Goal: Task Accomplishment & Management: Use online tool/utility

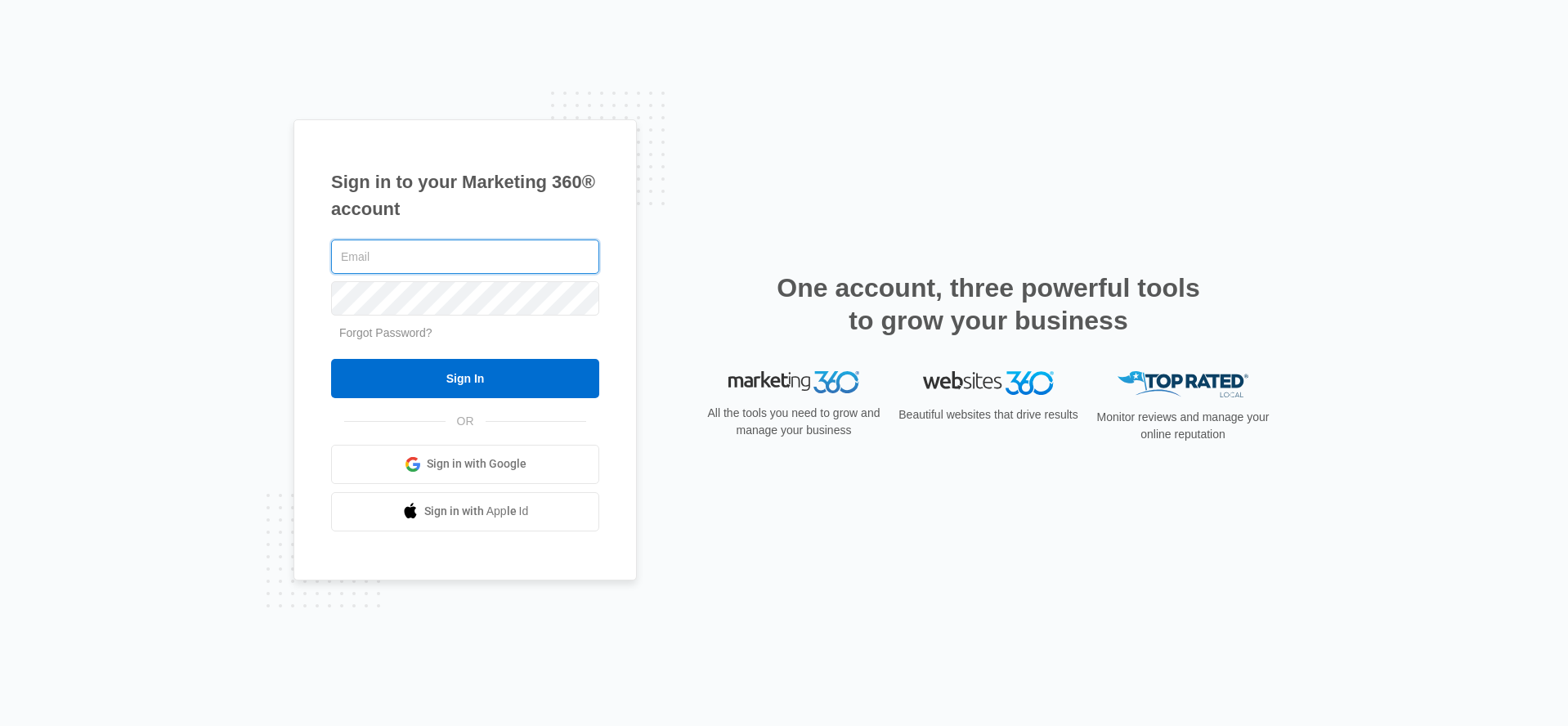
click at [491, 245] on input "text" at bounding box center [464, 256] width 268 height 35
type input "[PERSON_NAME][EMAIL_ADDRESS][PERSON_NAME][DOMAIN_NAME]"
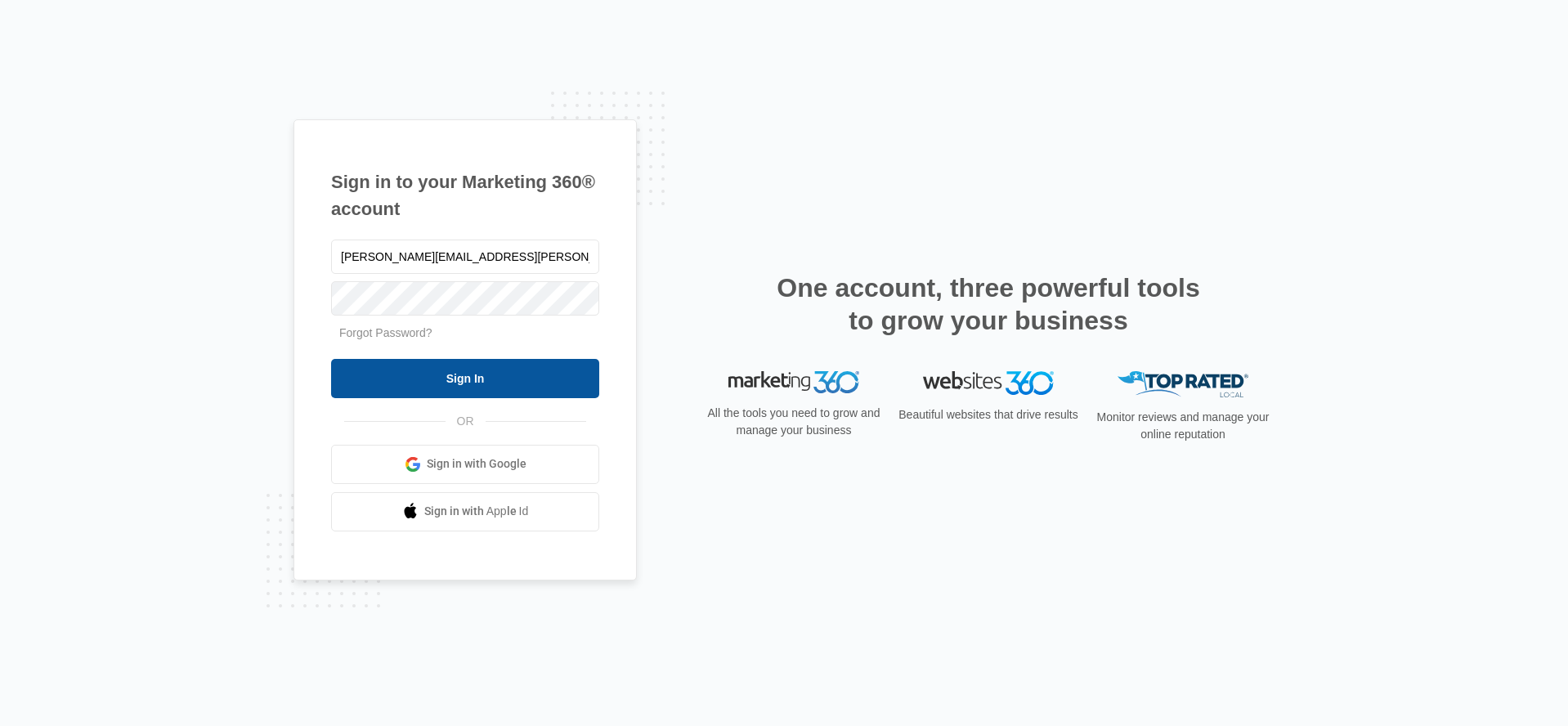
click at [494, 374] on input "Sign In" at bounding box center [464, 378] width 268 height 40
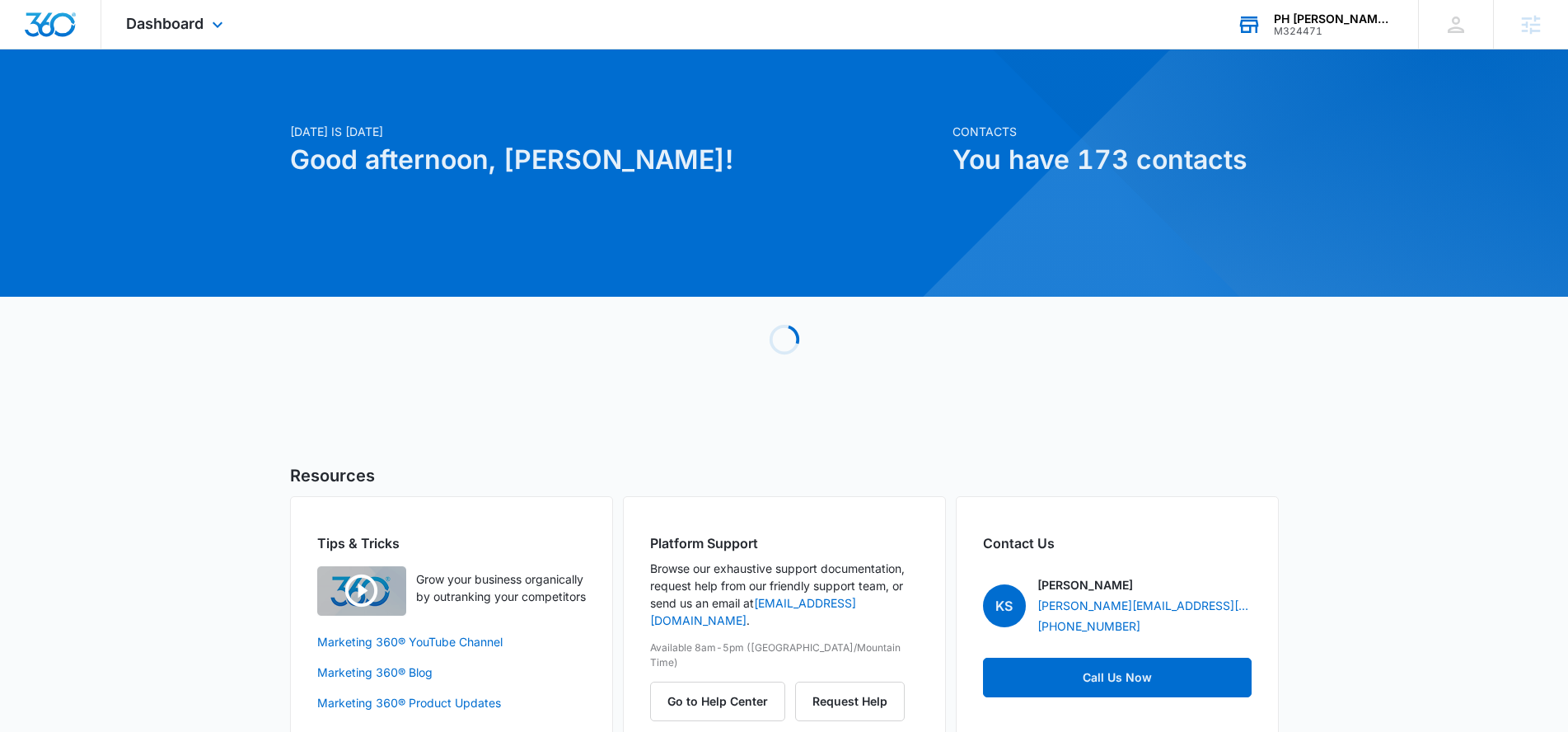
click at [1340, 26] on div "M324471" at bounding box center [1334, 32] width 121 height 12
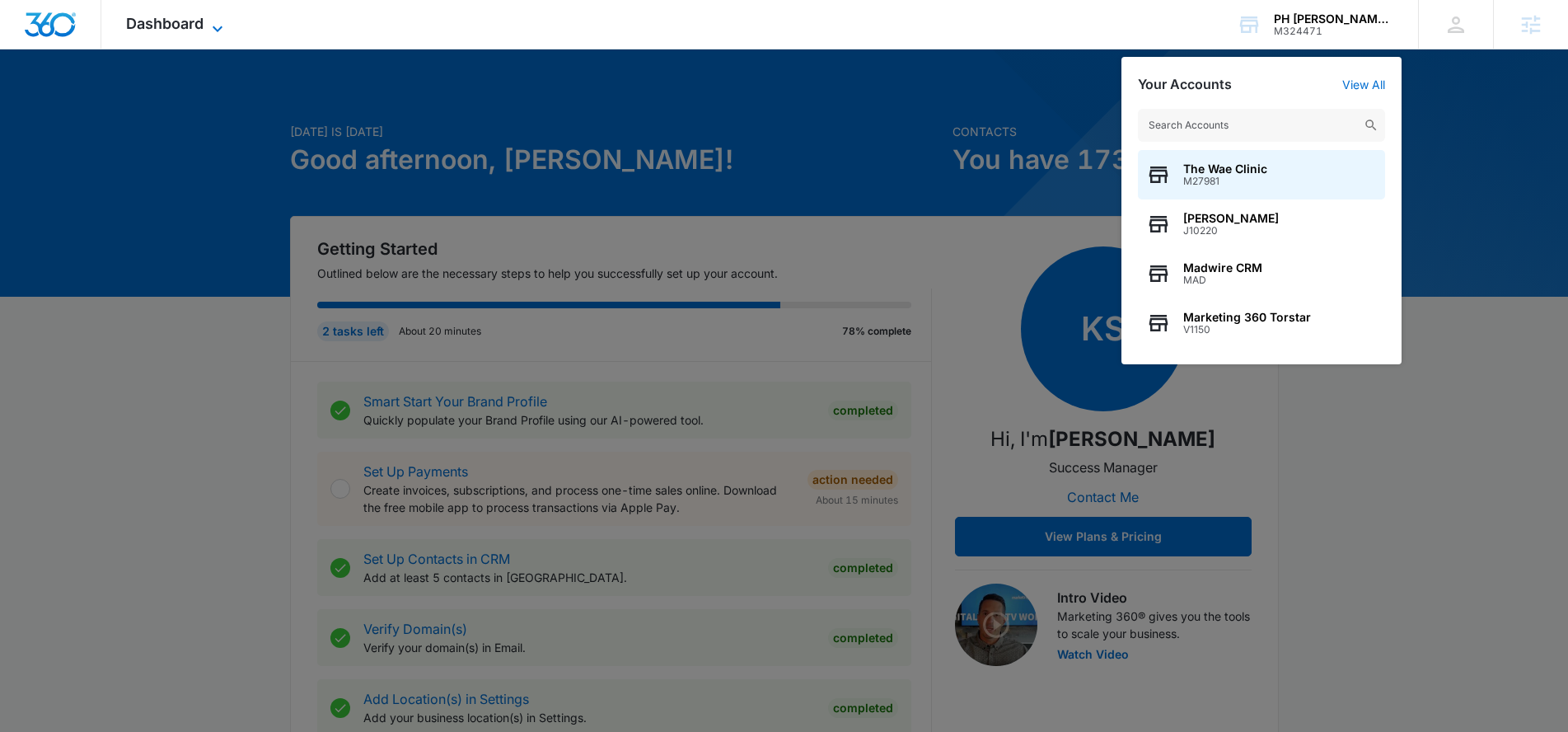
click at [195, 22] on span "Dashboard" at bounding box center [165, 23] width 78 height 17
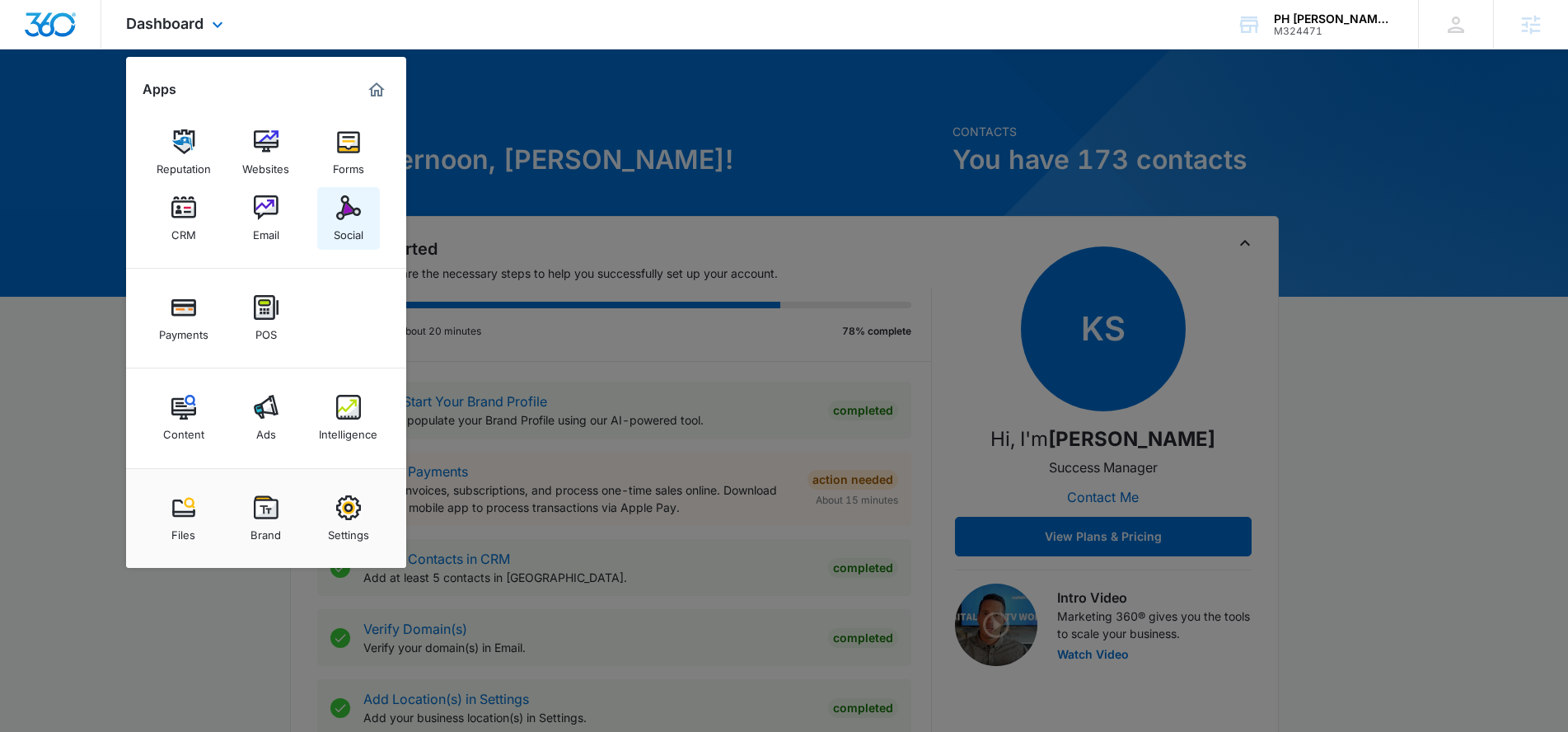
click at [320, 227] on link "Social" at bounding box center [349, 218] width 63 height 63
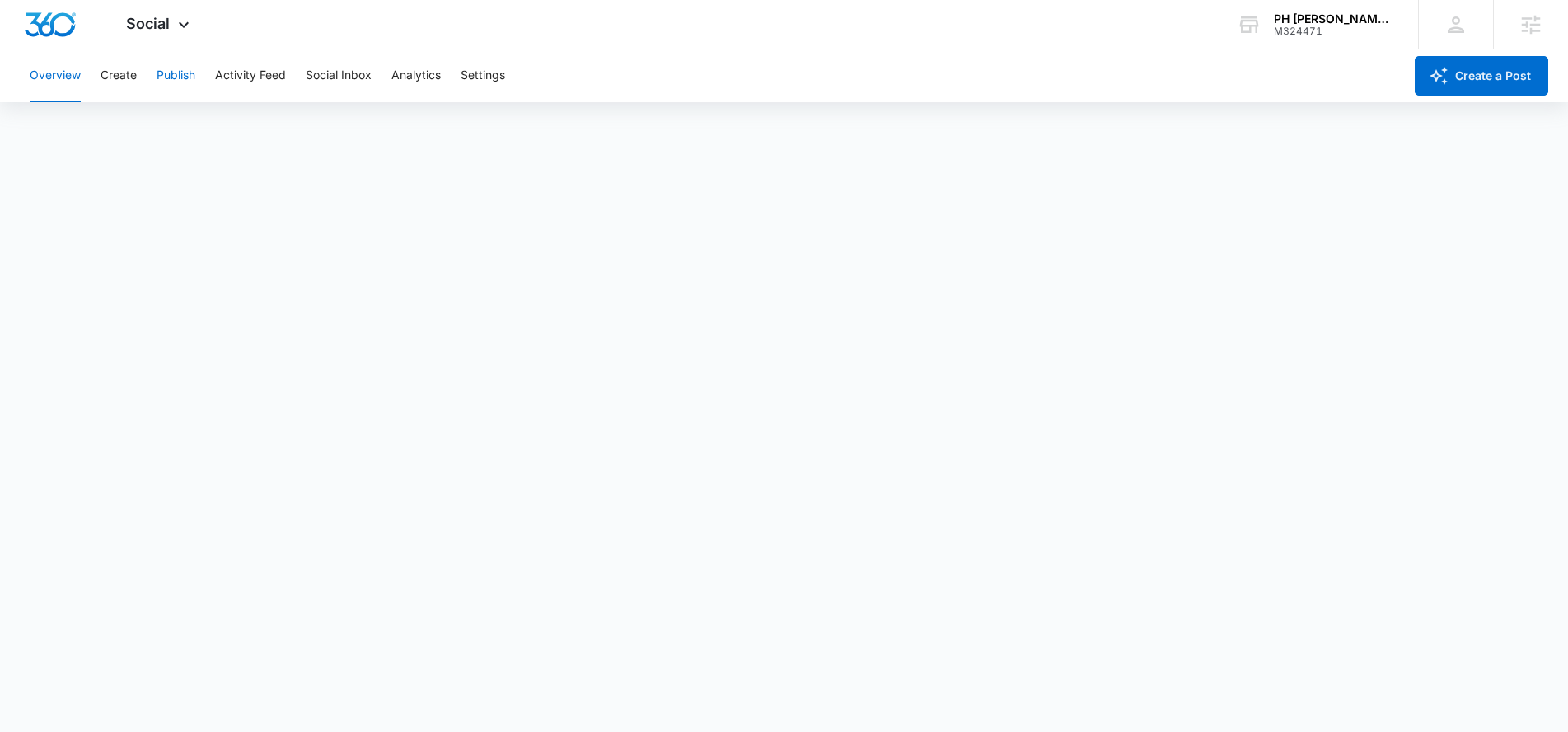
click at [180, 79] on button "Publish" at bounding box center [175, 76] width 39 height 53
click at [123, 70] on button "Create" at bounding box center [119, 76] width 36 height 53
click at [169, 79] on button "Publish" at bounding box center [175, 76] width 39 height 53
